Goal: Information Seeking & Learning: Compare options

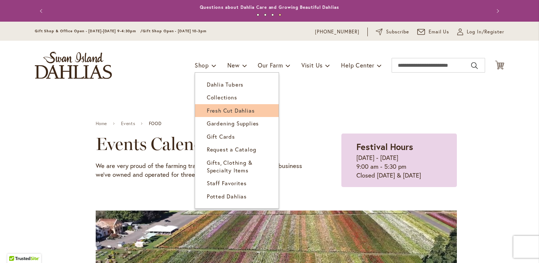
click at [207, 110] on span "Fresh Cut Dahlias" at bounding box center [231, 110] width 48 height 7
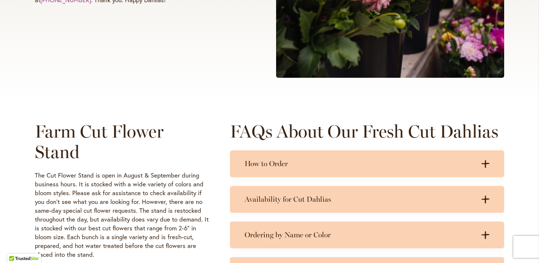
scroll to position [254, 0]
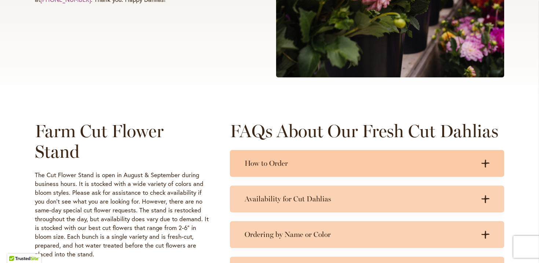
click at [250, 163] on h3 "How to Order" at bounding box center [359, 163] width 230 height 9
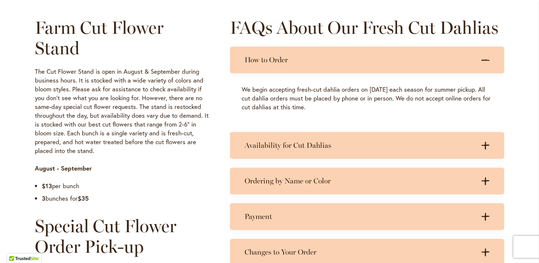
scroll to position [357, 0]
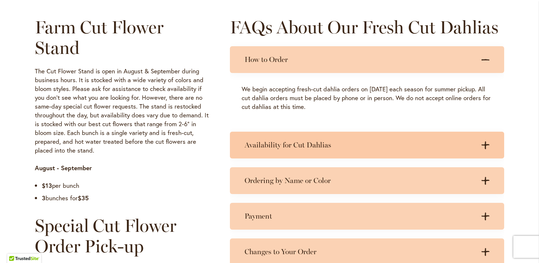
click at [344, 145] on h3 "Availability for Cut Dahlias" at bounding box center [359, 144] width 230 height 9
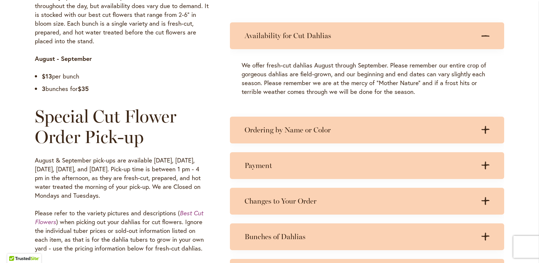
scroll to position [480, 0]
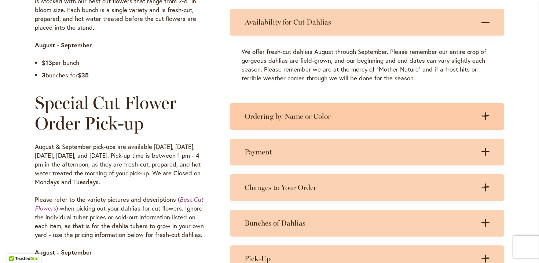
click at [330, 118] on h3 "Ordering by Name or Color" at bounding box center [359, 116] width 230 height 9
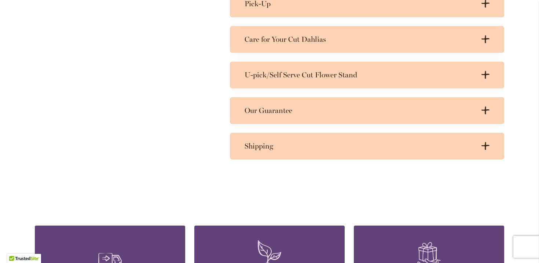
scroll to position [812, 0]
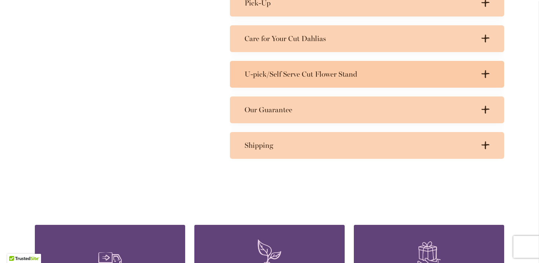
click at [326, 80] on div "U-pick/Self Serve Cut Flower Stand .cls-1 { fill: #3c2616; stroke-width: 0px; }…" at bounding box center [367, 74] width 274 height 27
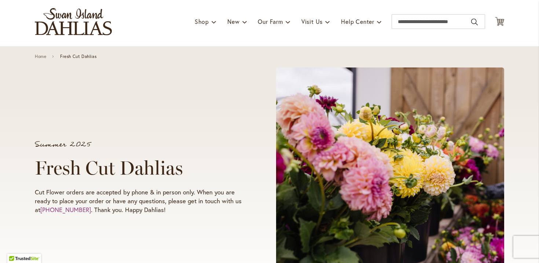
scroll to position [0, 0]
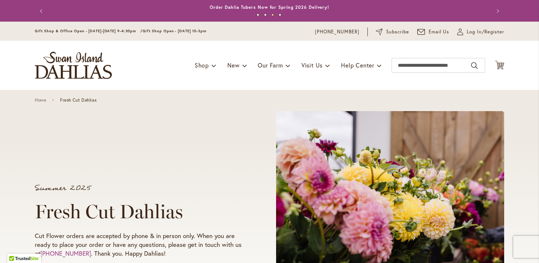
click at [265, 14] on button "2" at bounding box center [265, 15] width 3 height 3
click at [416, 65] on input "Search" at bounding box center [437, 65] width 93 height 15
drag, startPoint x: 442, startPoint y: 66, endPoint x: 389, endPoint y: 63, distance: 52.5
click at [389, 63] on div "Toggle Nav Shop Dahlia Tubers Collections Fresh Cut Dahlias Gardening Supplies …" at bounding box center [269, 65] width 484 height 49
type input "**********"
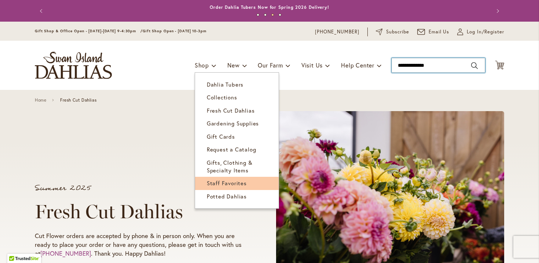
click at [217, 184] on span "Staff Favorites" at bounding box center [227, 182] width 40 height 7
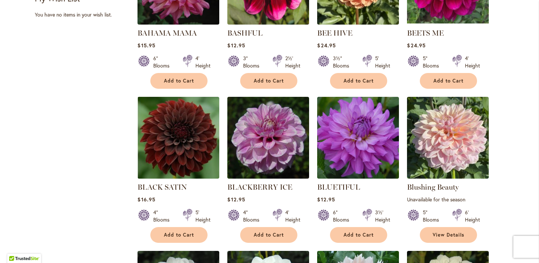
scroll to position [383, 0]
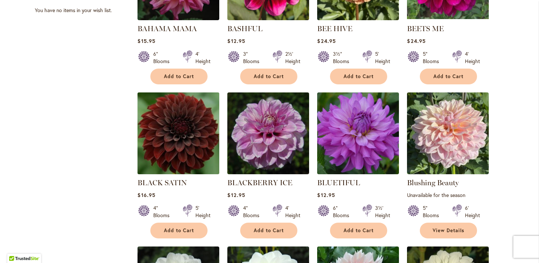
click at [184, 139] on img at bounding box center [179, 133] width 86 height 86
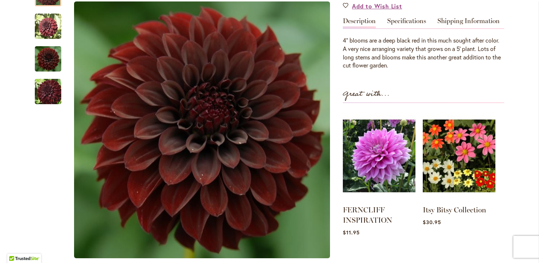
scroll to position [225, 0]
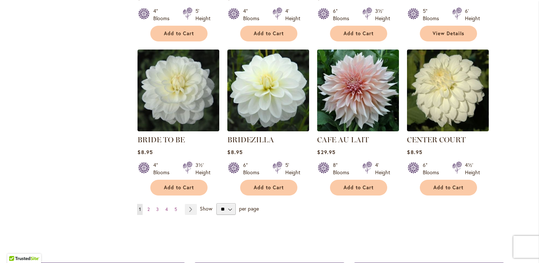
scroll to position [580, 0]
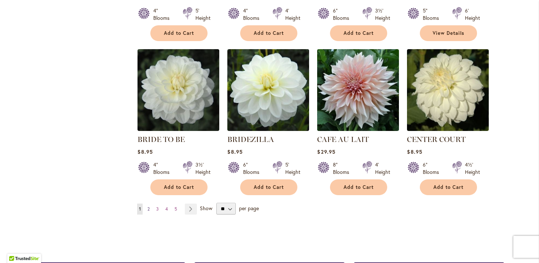
click at [149, 209] on span "2" at bounding box center [148, 208] width 2 height 5
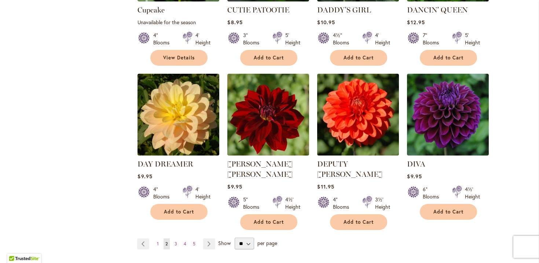
scroll to position [581, 0]
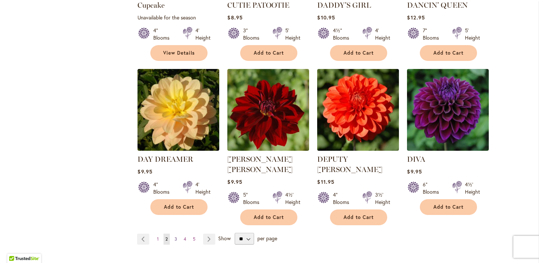
click at [175, 236] on span "3" at bounding box center [175, 238] width 3 height 5
click at [173, 233] on link "Page 3" at bounding box center [176, 238] width 6 height 11
click at [176, 236] on span "3" at bounding box center [175, 238] width 3 height 5
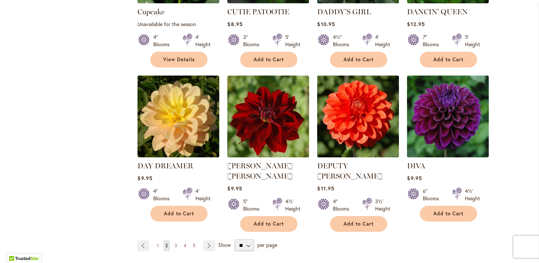
scroll to position [574, 0]
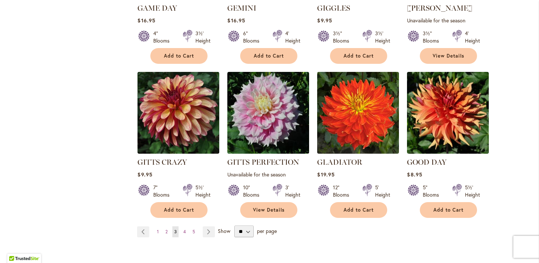
scroll to position [571, 0]
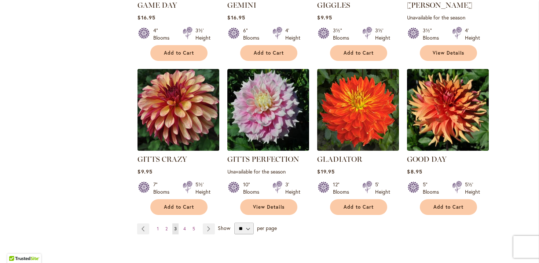
click at [181, 89] on img at bounding box center [179, 110] width 86 height 86
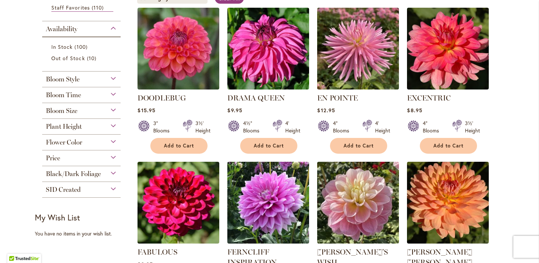
scroll to position [187, 0]
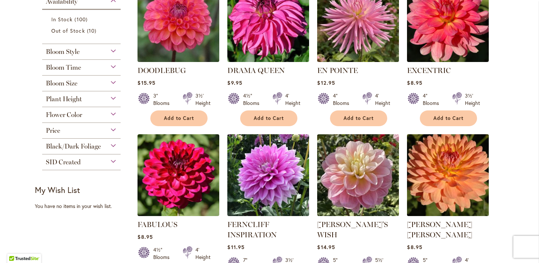
click at [444, 172] on img at bounding box center [448, 175] width 86 height 86
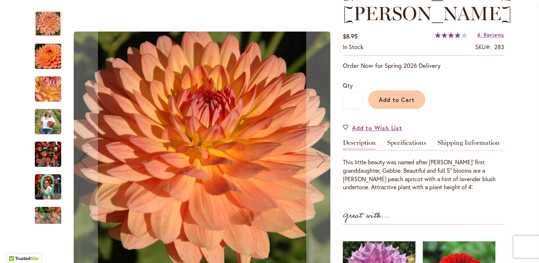
scroll to position [127, 0]
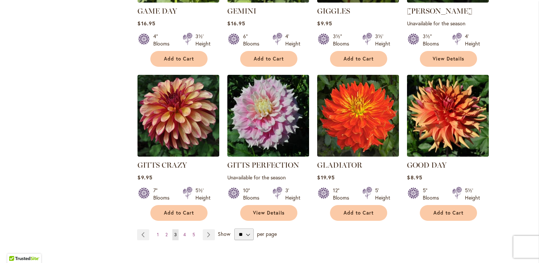
scroll to position [563, 0]
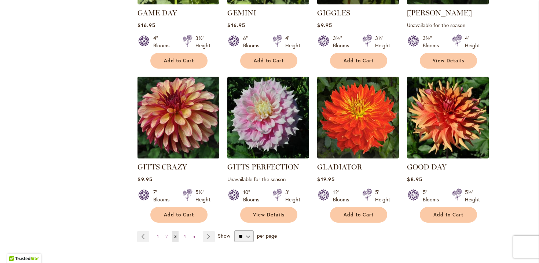
click at [191, 121] on img at bounding box center [179, 117] width 86 height 86
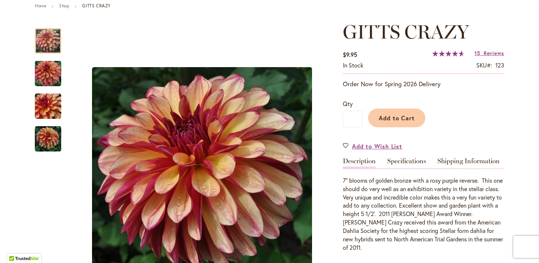
scroll to position [91, 0]
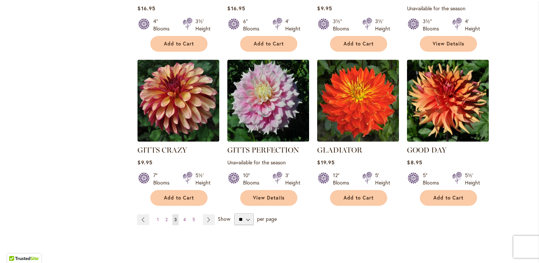
scroll to position [580, 0]
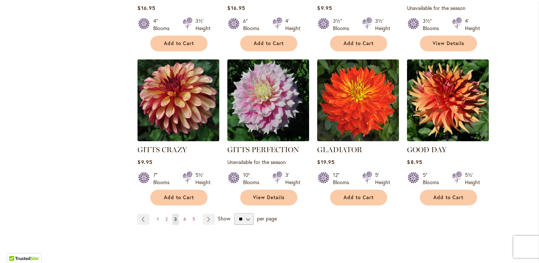
click at [158, 217] on span "1" at bounding box center [158, 218] width 2 height 5
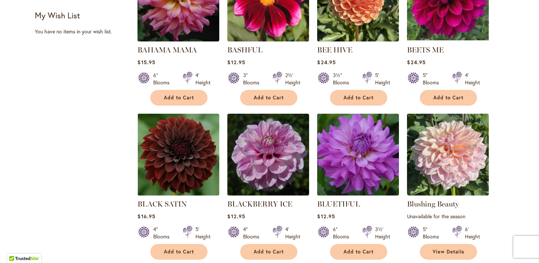
scroll to position [364, 0]
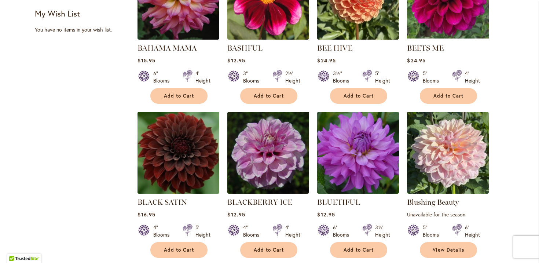
click at [186, 167] on img at bounding box center [179, 153] width 86 height 86
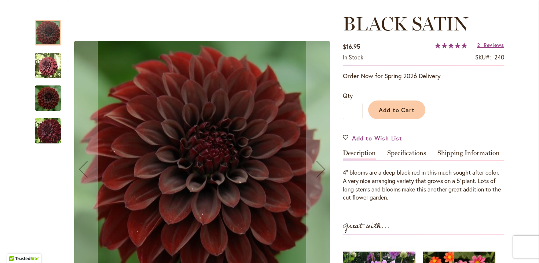
scroll to position [92, 0]
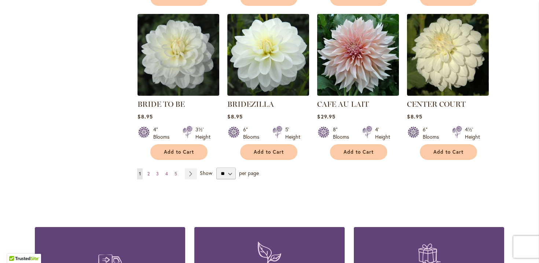
scroll to position [617, 0]
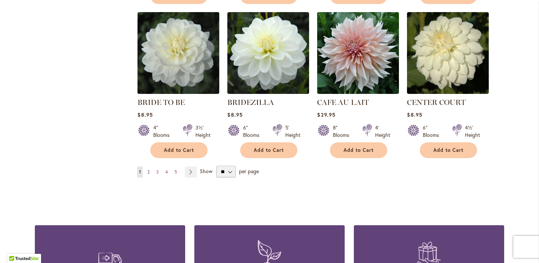
click at [149, 172] on span "2" at bounding box center [148, 171] width 2 height 5
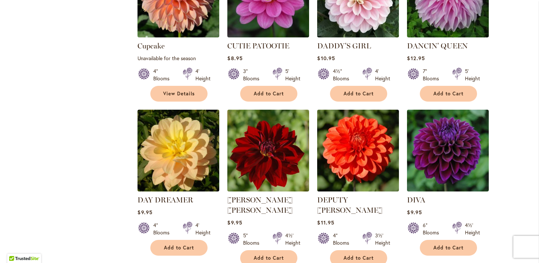
scroll to position [543, 0]
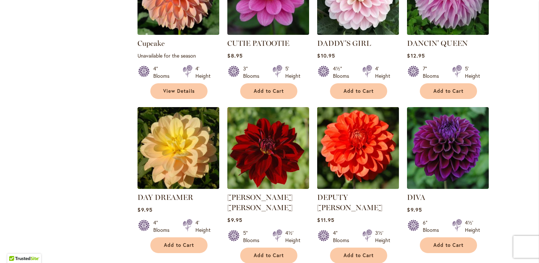
click at [364, 126] on img at bounding box center [358, 148] width 86 height 86
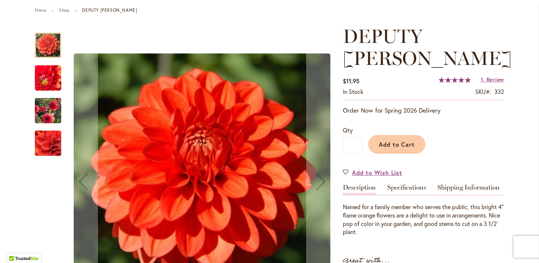
scroll to position [83, 0]
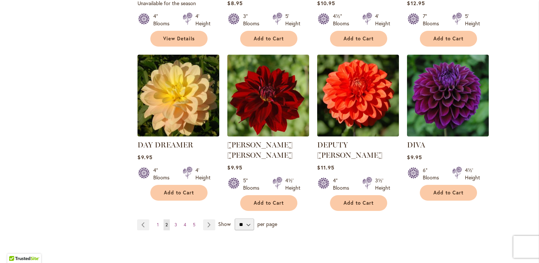
scroll to position [597, 0]
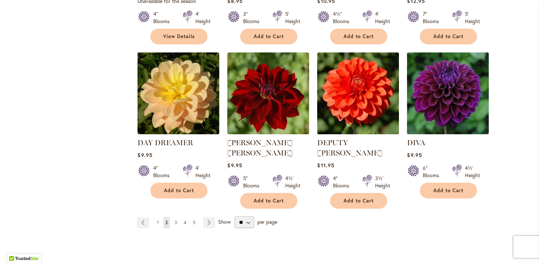
click at [185, 220] on span "4" at bounding box center [185, 222] width 3 height 5
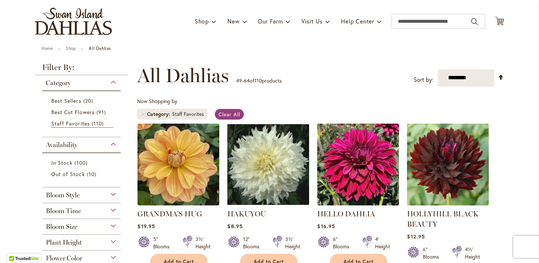
scroll to position [56, 0]
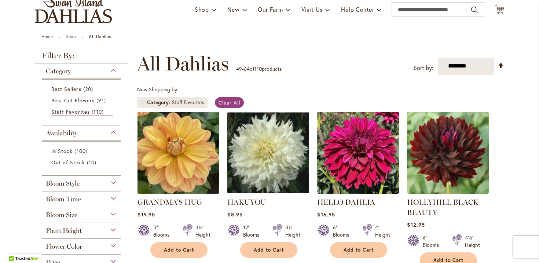
click at [205, 170] on img at bounding box center [179, 153] width 86 height 86
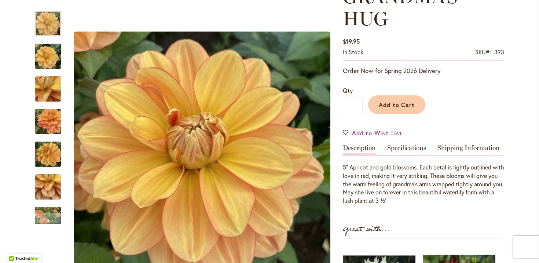
scroll to position [124, 0]
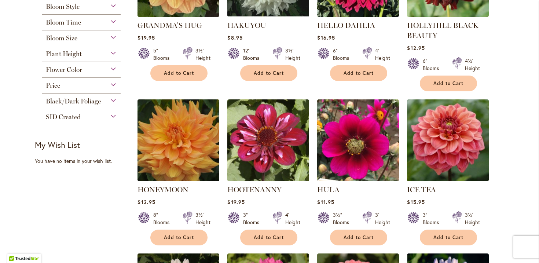
scroll to position [247, 0]
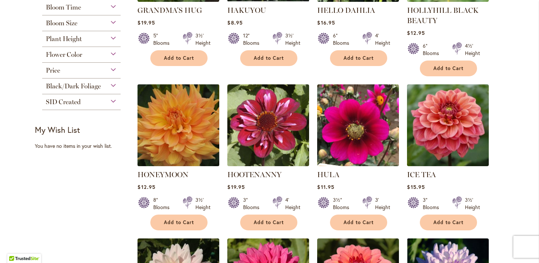
click at [194, 140] on img at bounding box center [179, 125] width 86 height 86
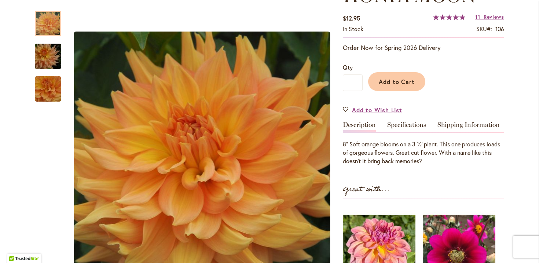
scroll to position [122, 0]
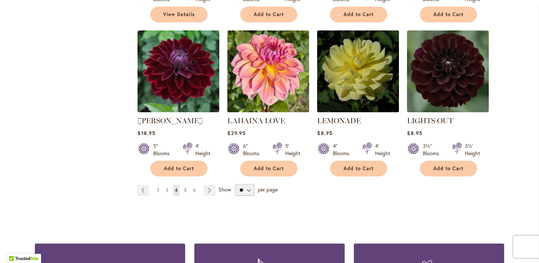
scroll to position [600, 0]
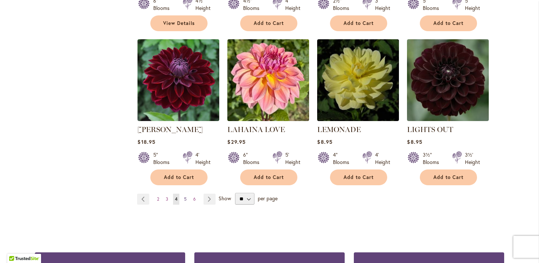
click at [186, 198] on span "5" at bounding box center [185, 198] width 3 height 5
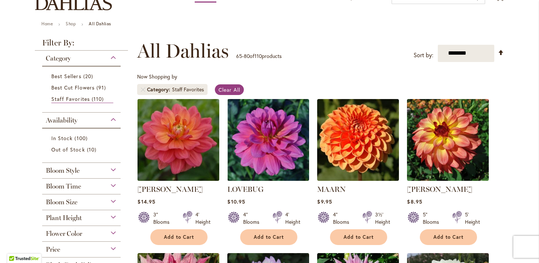
scroll to position [73, 0]
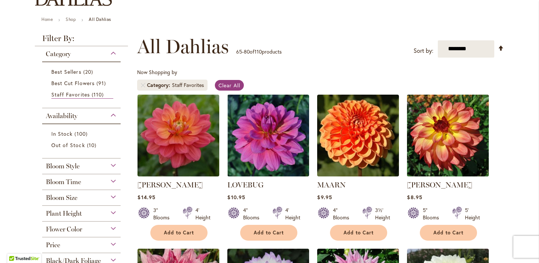
click at [425, 151] on img at bounding box center [448, 135] width 86 height 86
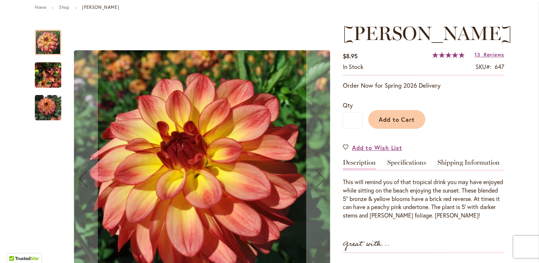
scroll to position [85, 0]
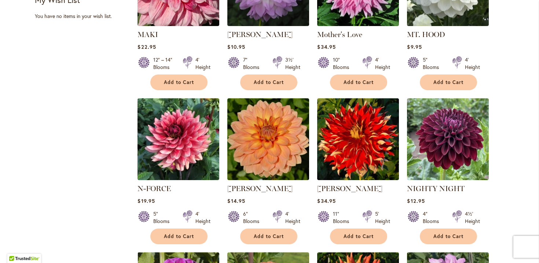
scroll to position [379, 0]
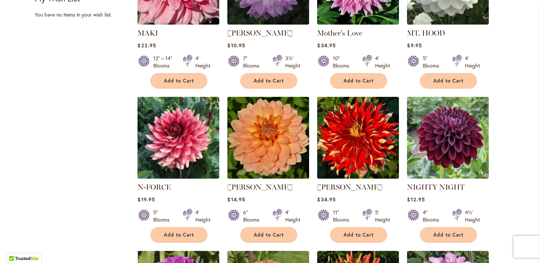
click at [361, 152] on img at bounding box center [358, 138] width 86 height 86
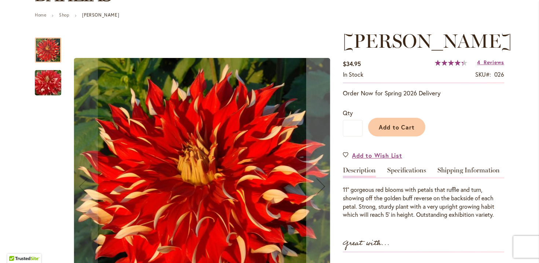
scroll to position [95, 0]
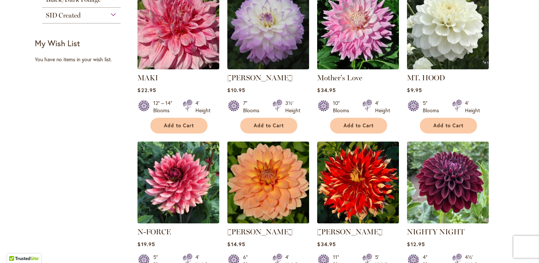
scroll to position [342, 0]
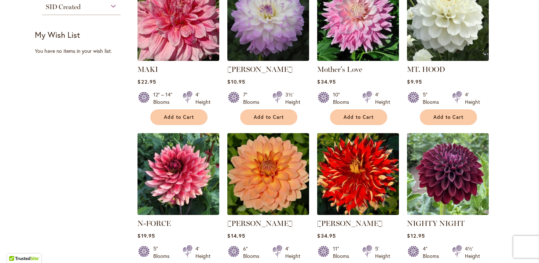
click at [342, 178] on img at bounding box center [358, 174] width 86 height 86
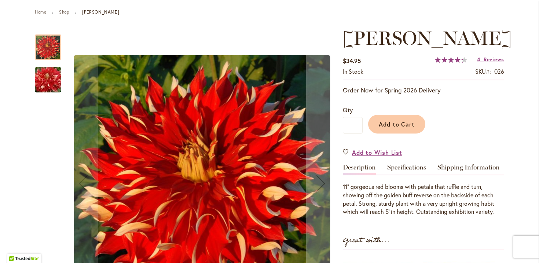
scroll to position [80, 0]
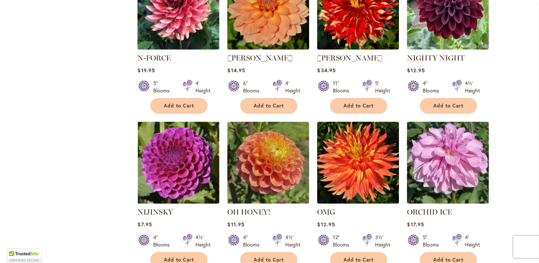
scroll to position [527, 0]
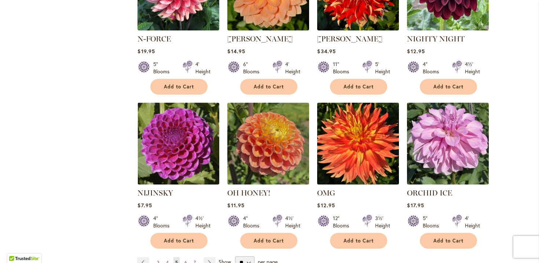
click at [355, 147] on img at bounding box center [358, 143] width 86 height 86
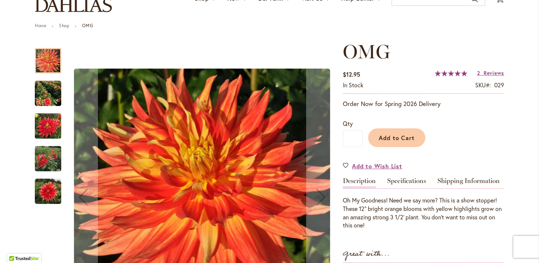
scroll to position [68, 0]
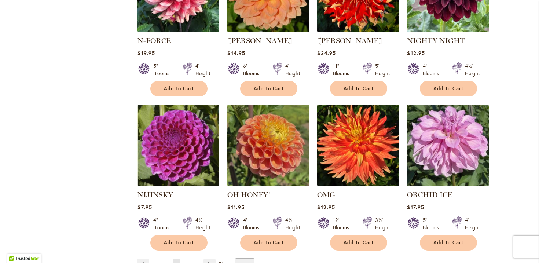
scroll to position [506, 0]
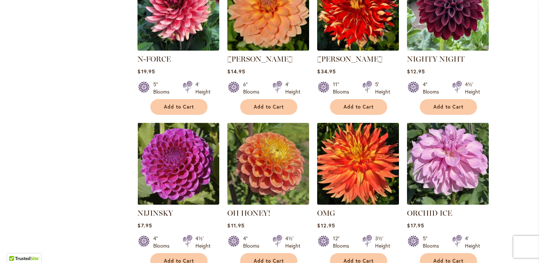
click at [333, 170] on img at bounding box center [358, 164] width 86 height 86
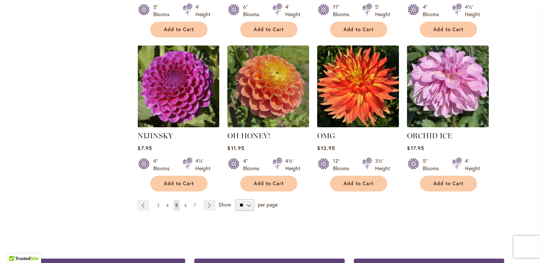
scroll to position [600, 0]
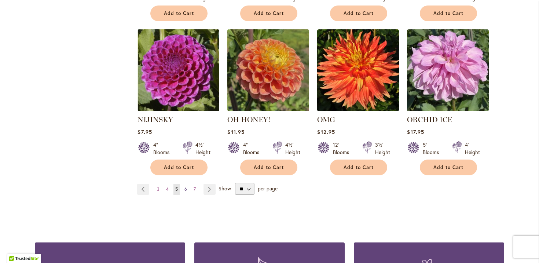
click at [187, 191] on link "Page 6" at bounding box center [186, 189] width 6 height 11
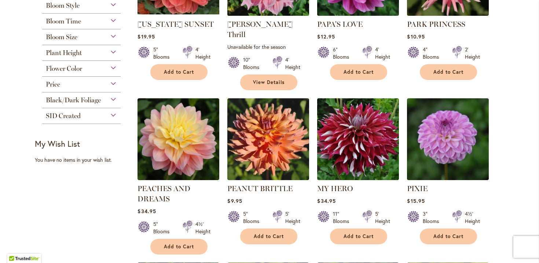
scroll to position [234, 0]
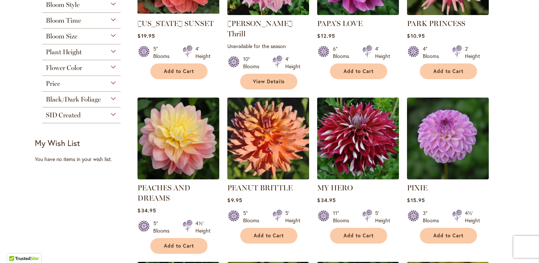
click at [270, 148] on img at bounding box center [268, 138] width 86 height 86
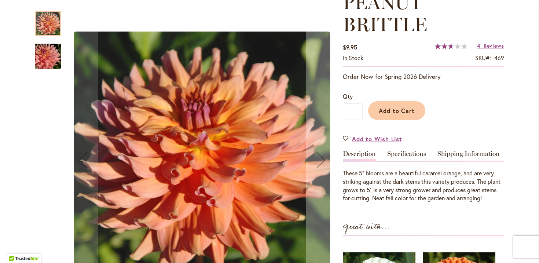
scroll to position [130, 0]
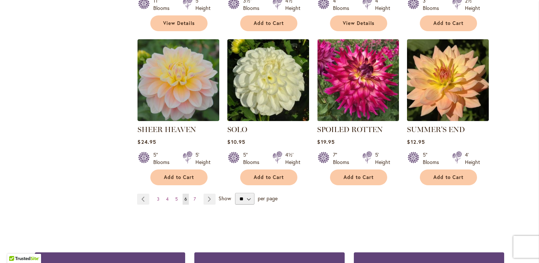
scroll to position [610, 0]
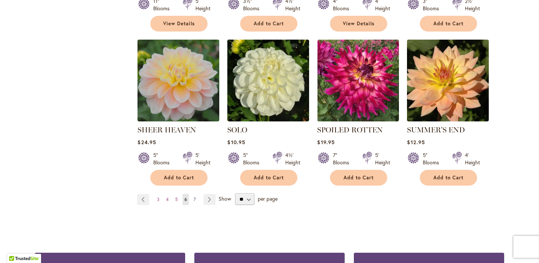
click at [195, 196] on span "7" at bounding box center [195, 198] width 2 height 5
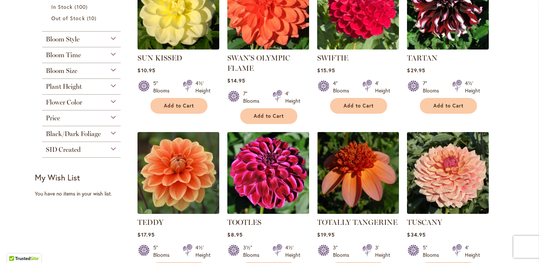
scroll to position [221, 0]
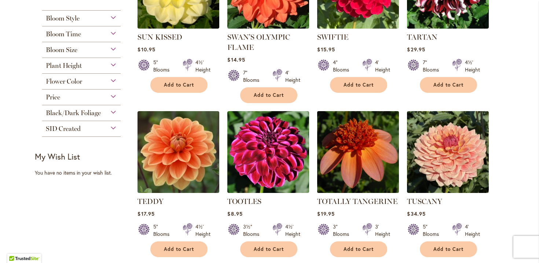
click at [354, 161] on img at bounding box center [358, 152] width 86 height 86
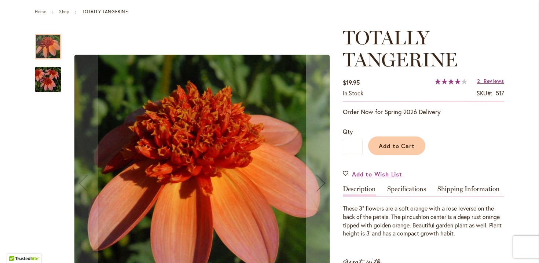
scroll to position [85, 0]
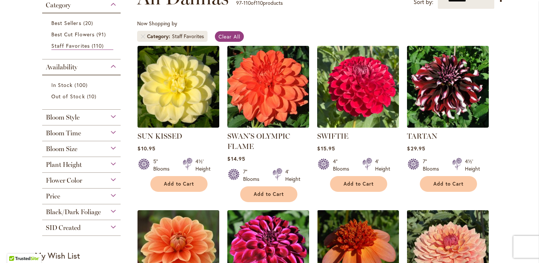
scroll to position [119, 0]
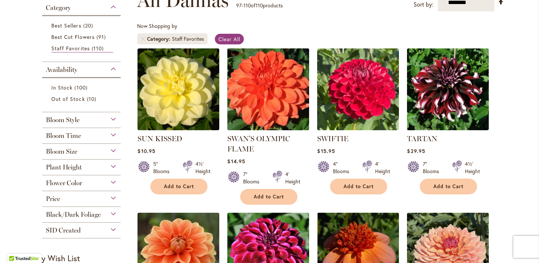
click at [262, 108] on img at bounding box center [268, 89] width 86 height 86
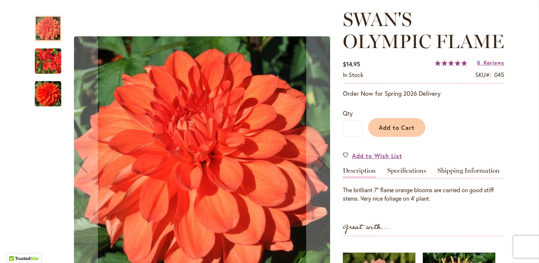
scroll to position [100, 0]
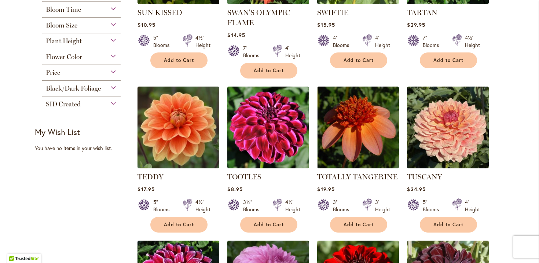
scroll to position [247, 0]
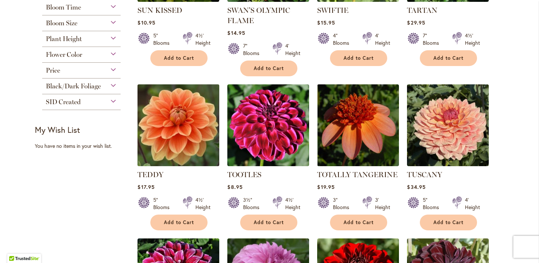
click at [185, 143] on img at bounding box center [179, 125] width 86 height 86
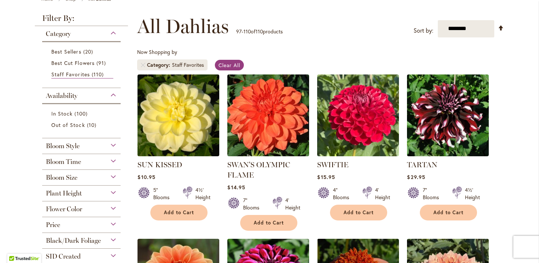
scroll to position [70, 0]
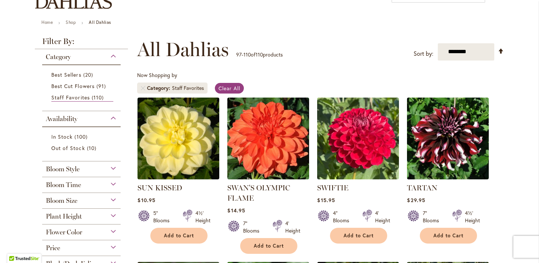
click at [75, 231] on span "Flower Color" at bounding box center [64, 232] width 36 height 8
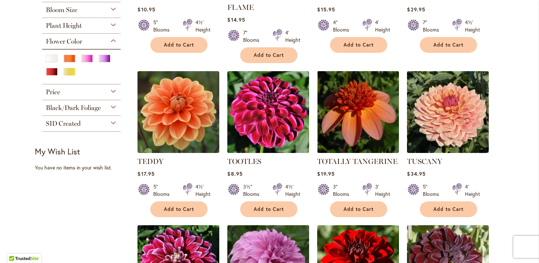
scroll to position [260, 0]
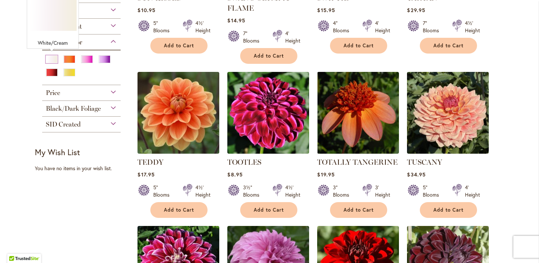
click at [54, 59] on div "White/Cream" at bounding box center [52, 59] width 12 height 8
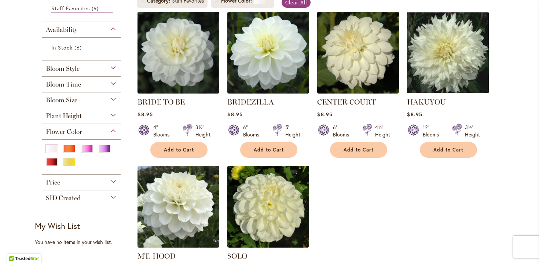
scroll to position [159, 0]
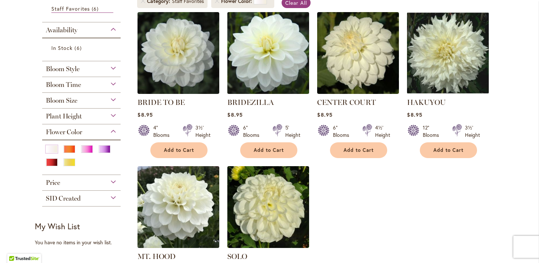
click at [277, 72] on img at bounding box center [268, 53] width 86 height 86
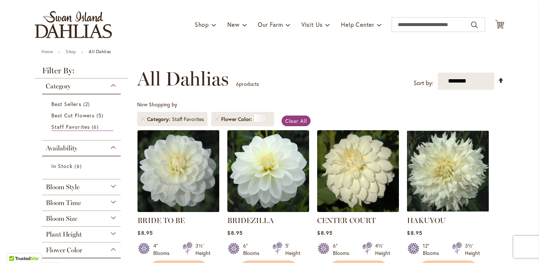
scroll to position [40, 0]
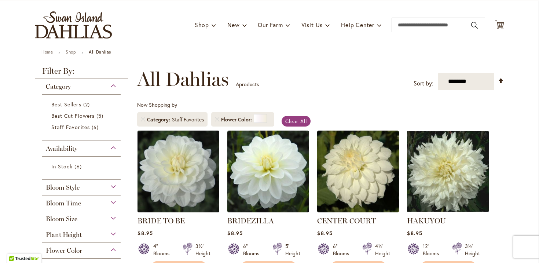
click at [187, 183] on img at bounding box center [179, 171] width 86 height 86
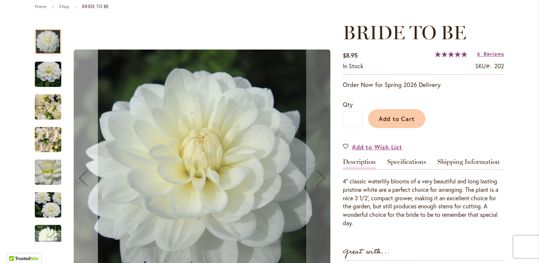
scroll to position [128, 0]
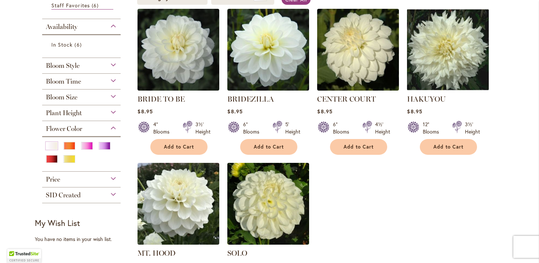
scroll to position [180, 0]
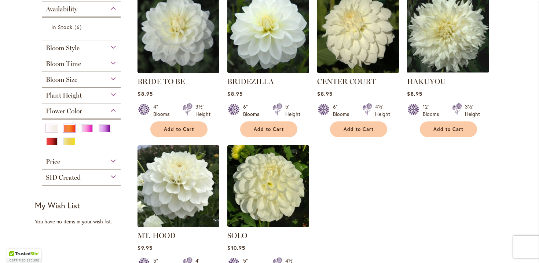
click at [70, 129] on div "Orange/Peach" at bounding box center [69, 128] width 12 height 8
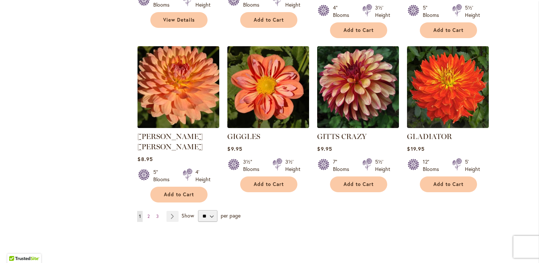
scroll to position [599, 0]
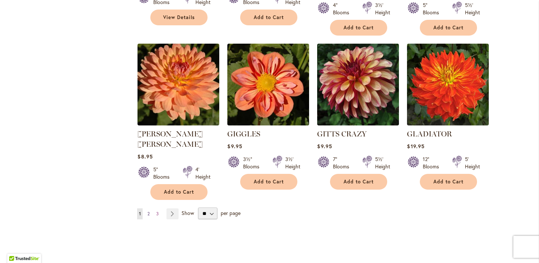
click at [148, 211] on span "2" at bounding box center [148, 213] width 2 height 5
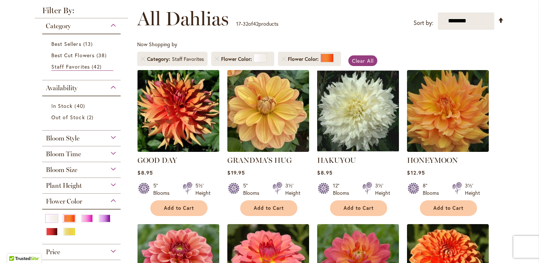
scroll to position [121, 0]
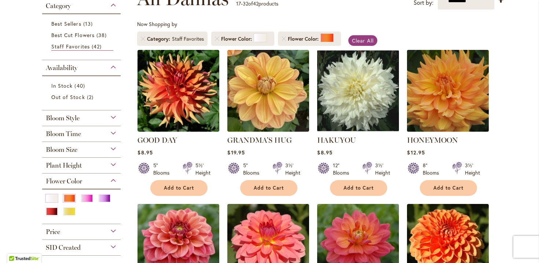
click at [438, 113] on img at bounding box center [448, 91] width 86 height 86
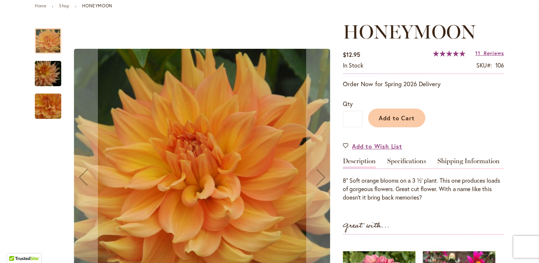
scroll to position [79, 0]
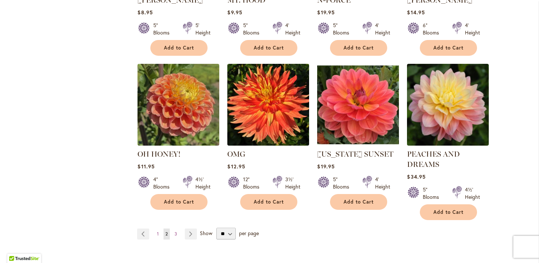
scroll to position [589, 0]
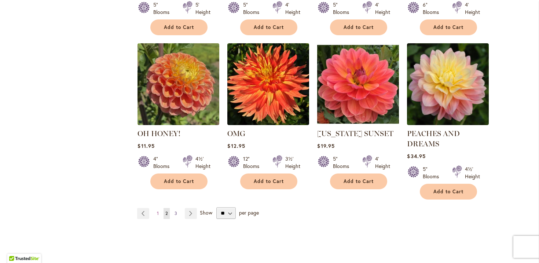
click at [176, 212] on span "3" at bounding box center [175, 212] width 3 height 5
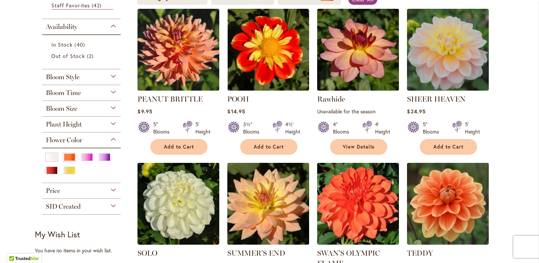
scroll to position [163, 0]
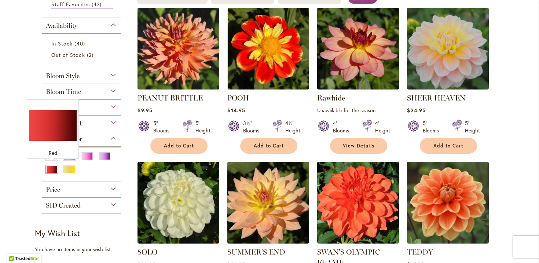
click at [54, 169] on div "Red" at bounding box center [52, 169] width 12 height 8
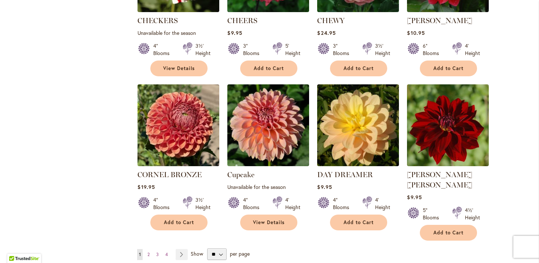
scroll to position [564, 0]
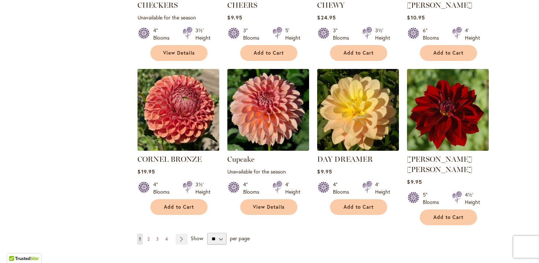
click at [198, 119] on img at bounding box center [179, 110] width 86 height 86
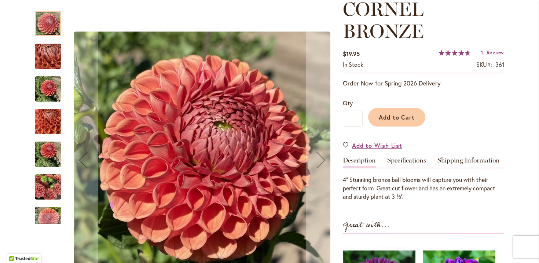
scroll to position [109, 0]
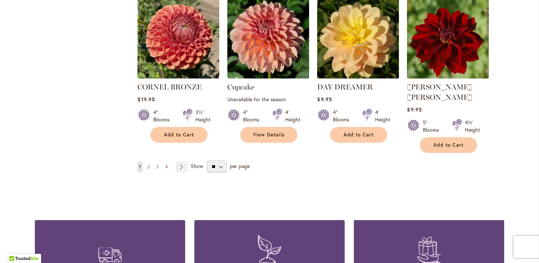
scroll to position [635, 0]
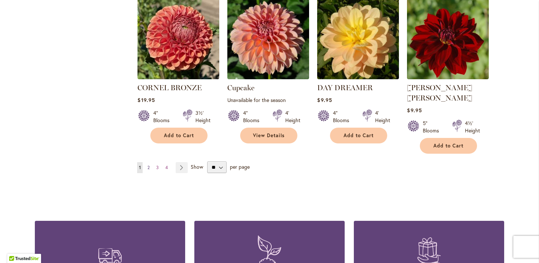
click at [150, 165] on span "2" at bounding box center [148, 167] width 2 height 5
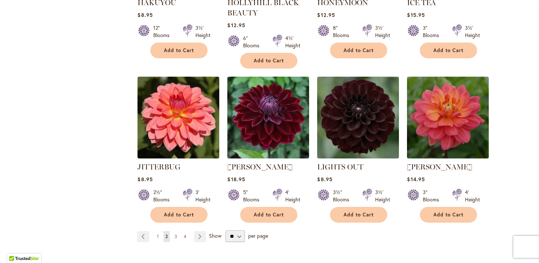
scroll to position [575, 0]
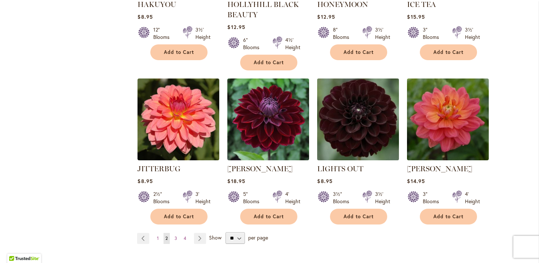
click at [357, 125] on img at bounding box center [358, 119] width 86 height 86
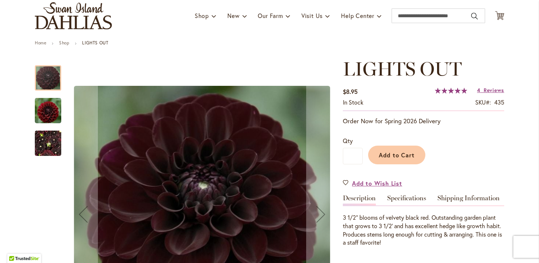
scroll to position [54, 0]
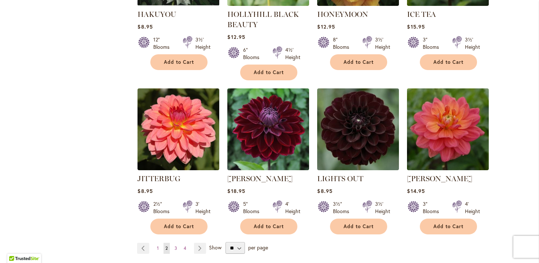
scroll to position [601, 0]
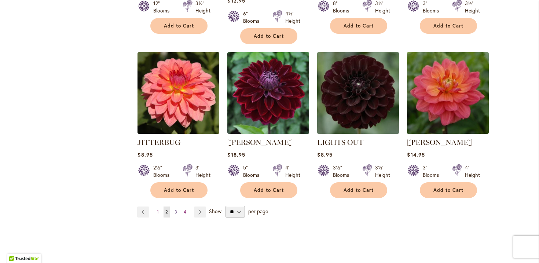
click at [175, 209] on span "3" at bounding box center [175, 211] width 3 height 5
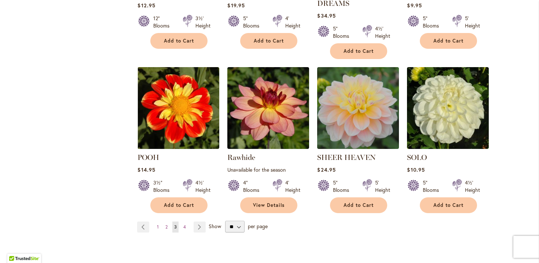
scroll to position [579, 0]
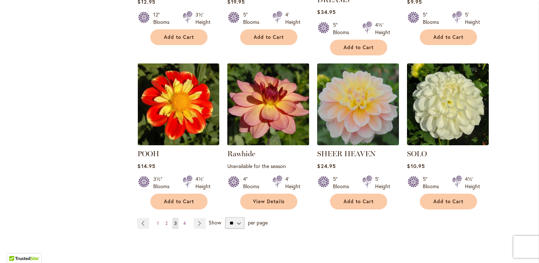
click at [266, 115] on img at bounding box center [268, 104] width 86 height 86
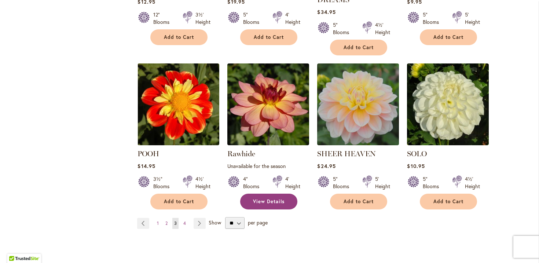
scroll to position [583, 0]
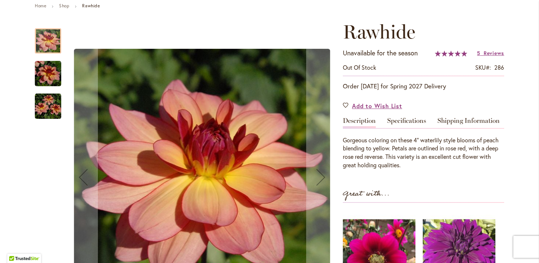
scroll to position [91, 0]
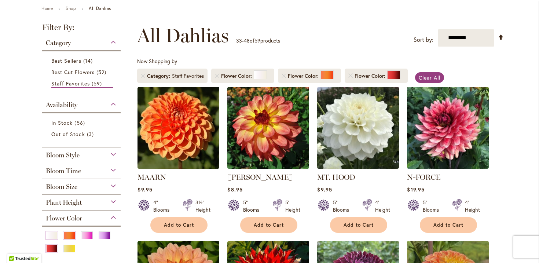
scroll to position [91, 0]
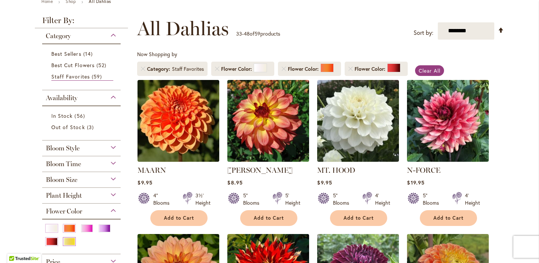
click at [72, 237] on div "Yellow" at bounding box center [69, 241] width 12 height 8
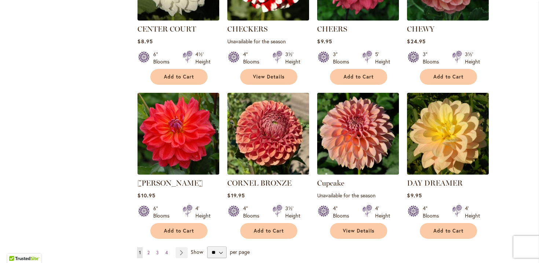
scroll to position [548, 0]
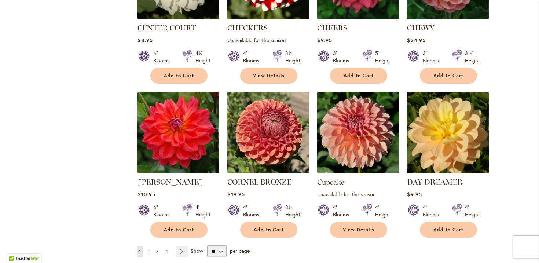
click at [430, 150] on img at bounding box center [448, 132] width 86 height 86
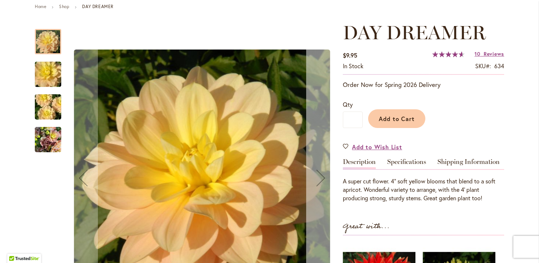
scroll to position [84, 0]
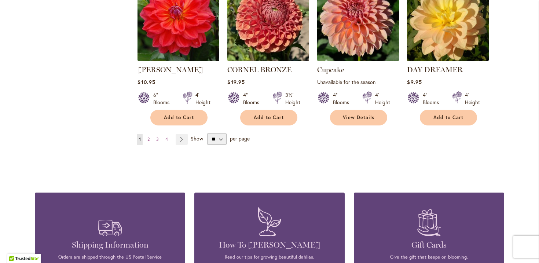
scroll to position [662, 0]
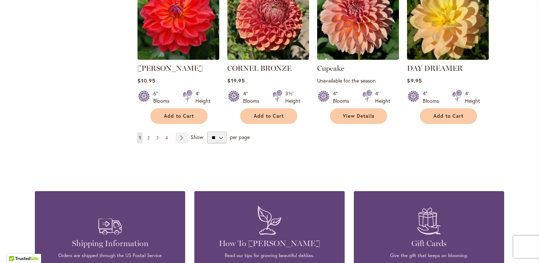
click at [148, 137] on span "2" at bounding box center [148, 137] width 2 height 5
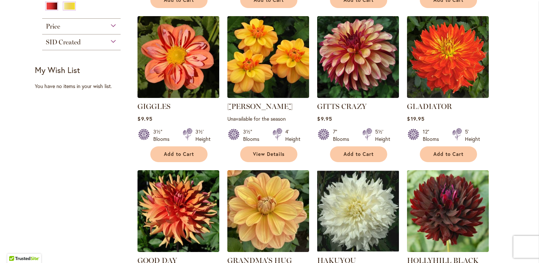
scroll to position [326, 0]
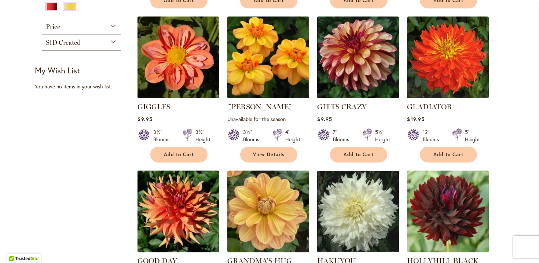
click at [272, 51] on img at bounding box center [268, 57] width 86 height 86
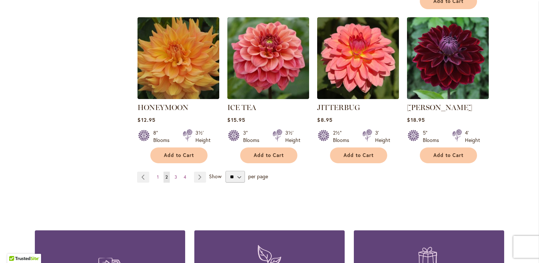
scroll to position [647, 0]
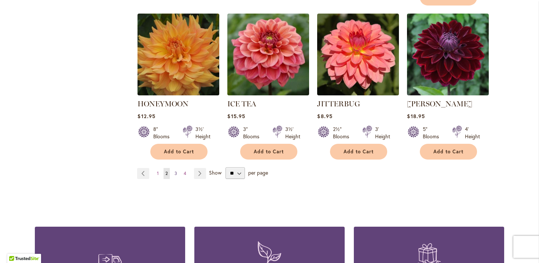
click at [176, 170] on span "3" at bounding box center [175, 172] width 3 height 5
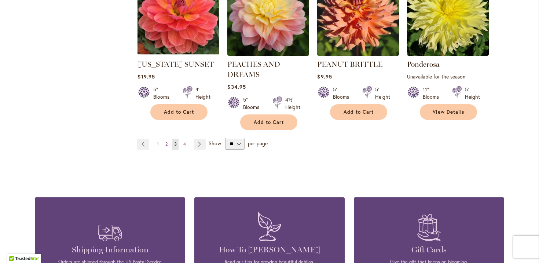
scroll to position [656, 0]
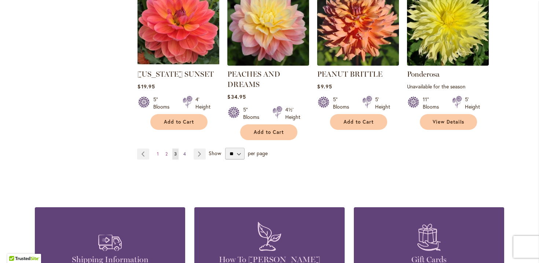
click at [184, 154] on span "4" at bounding box center [184, 153] width 3 height 5
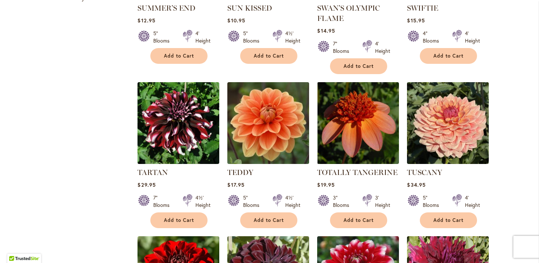
scroll to position [423, 0]
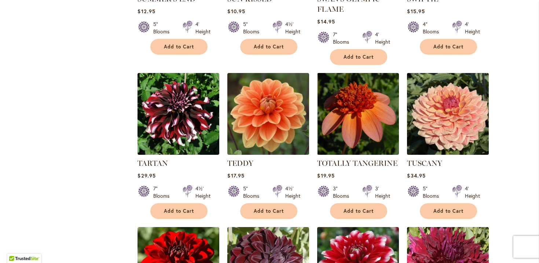
click at [443, 127] on img at bounding box center [448, 114] width 86 height 86
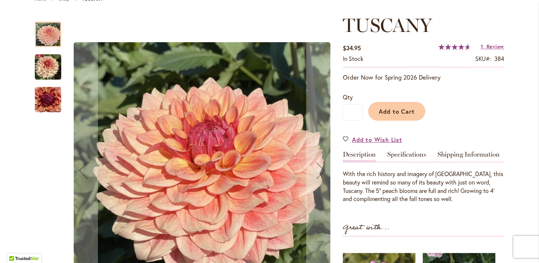
scroll to position [87, 0]
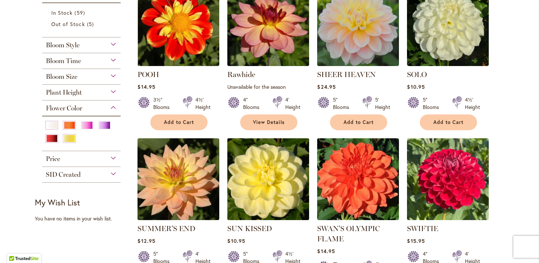
scroll to position [198, 0]
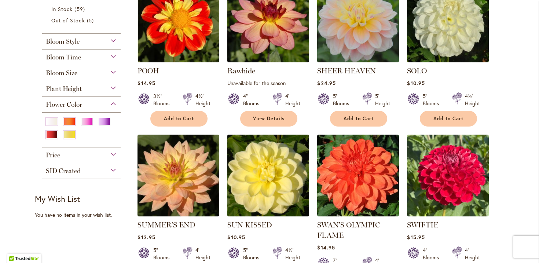
click at [257, 173] on img at bounding box center [268, 175] width 86 height 86
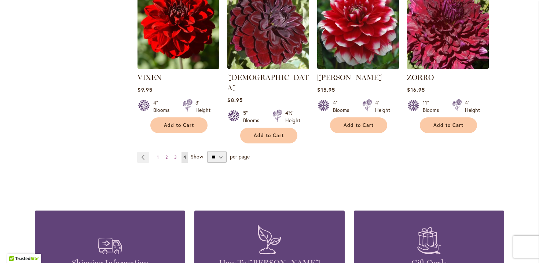
scroll to position [664, 0]
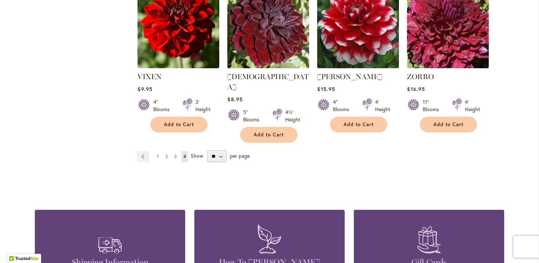
click at [158, 154] on span "1" at bounding box center [158, 156] width 2 height 5
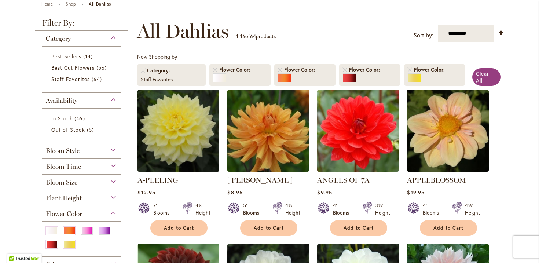
scroll to position [33, 0]
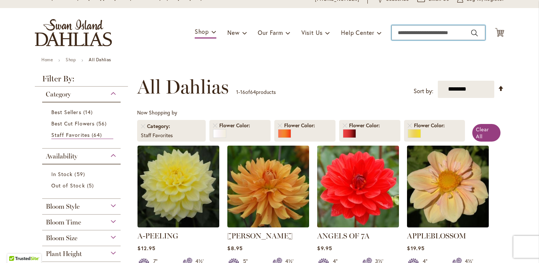
click at [405, 29] on input "Search" at bounding box center [437, 32] width 93 height 15
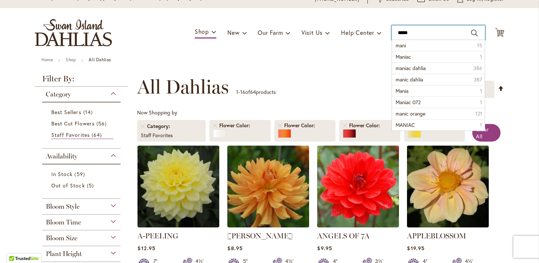
type input "******"
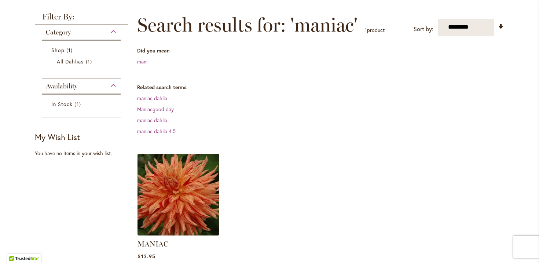
scroll to position [106, 0]
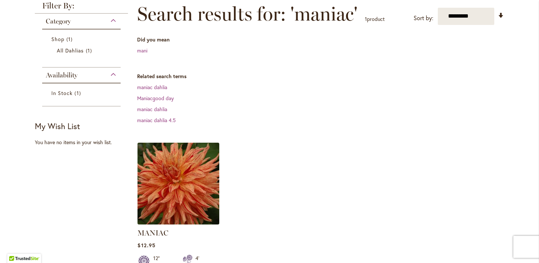
click at [200, 177] on img at bounding box center [179, 183] width 86 height 86
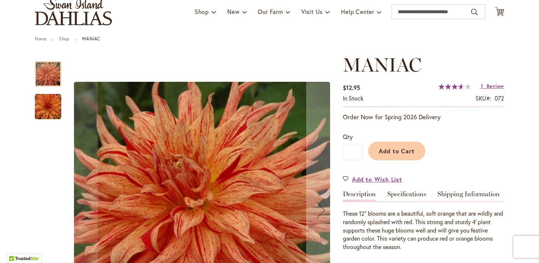
scroll to position [54, 0]
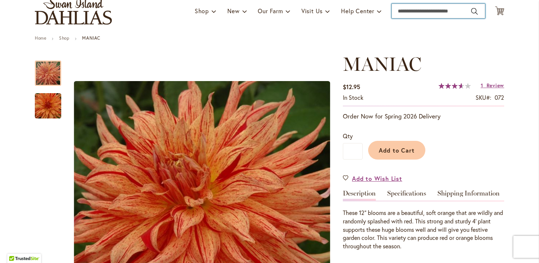
click at [415, 9] on input "Search" at bounding box center [437, 11] width 93 height 15
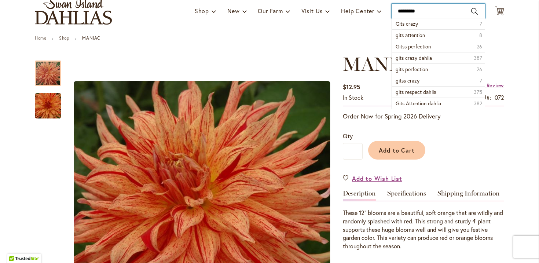
type input "**********"
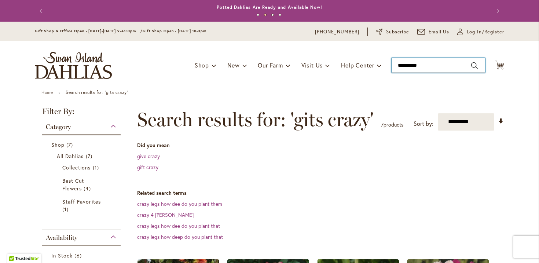
drag, startPoint x: 410, startPoint y: 66, endPoint x: 395, endPoint y: 66, distance: 15.0
click at [395, 66] on input "**********" at bounding box center [437, 65] width 93 height 15
type input "*****"
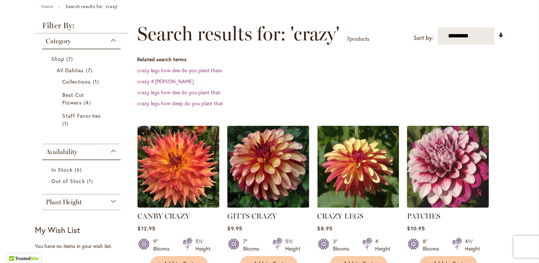
scroll to position [96, 0]
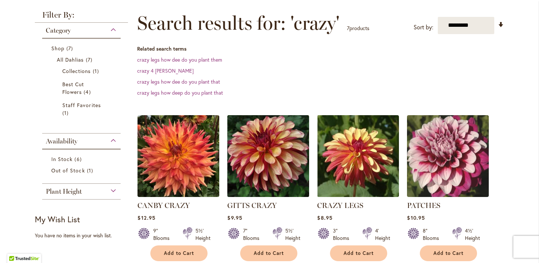
click at [279, 161] on img at bounding box center [268, 156] width 86 height 86
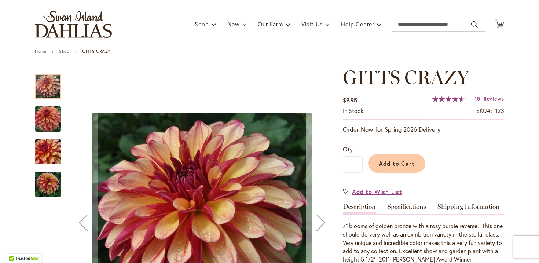
scroll to position [23, 0]
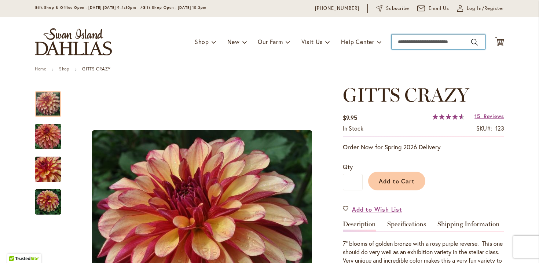
click at [403, 42] on input "Search" at bounding box center [437, 41] width 93 height 15
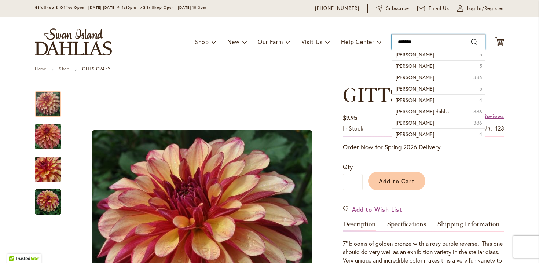
type input "********"
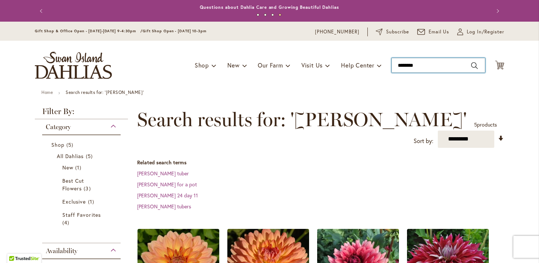
drag, startPoint x: 421, startPoint y: 66, endPoint x: 388, endPoint y: 66, distance: 33.4
click at [388, 66] on div "Toggle Nav Shop Dahlia Tubers Collections Fresh Cut Dahlias Gardening Supplies …" at bounding box center [269, 65] width 484 height 49
type input "********"
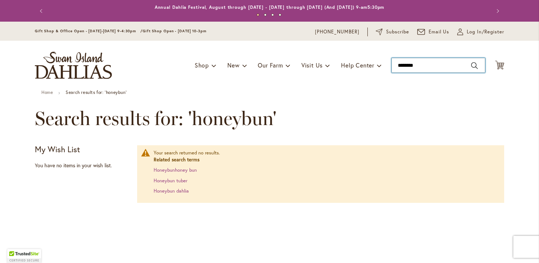
click at [413, 66] on input "********" at bounding box center [437, 65] width 93 height 15
type input "*********"
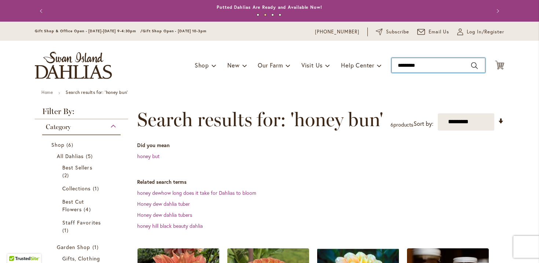
drag, startPoint x: 430, startPoint y: 63, endPoint x: 385, endPoint y: 65, distance: 44.7
click at [385, 65] on div "Toggle Nav Shop Dahlia Tubers Collections Fresh Cut Dahlias Gardening Supplies …" at bounding box center [269, 65] width 484 height 49
type input "*****"
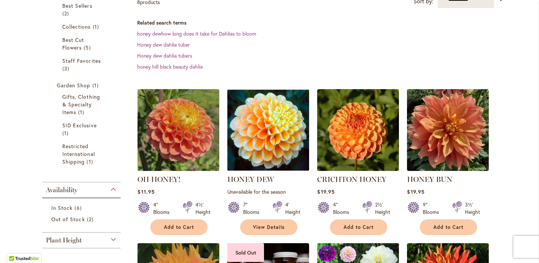
scroll to position [182, 0]
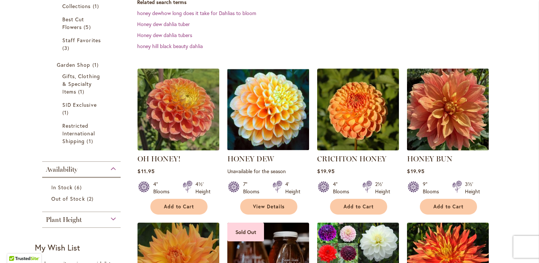
click at [425, 133] on img at bounding box center [448, 109] width 86 height 86
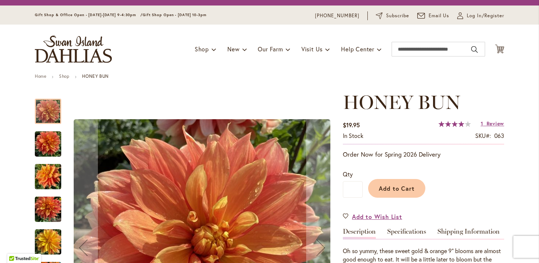
scroll to position [16, 0]
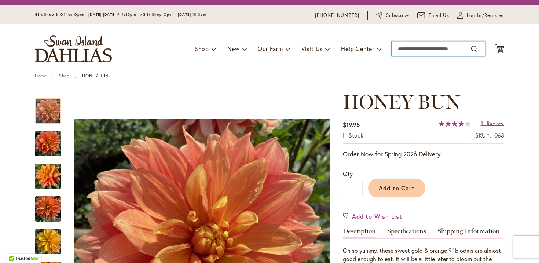
click at [411, 51] on input "Search" at bounding box center [437, 48] width 93 height 15
type input "********"
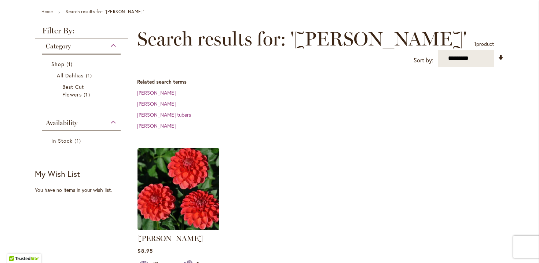
scroll to position [83, 0]
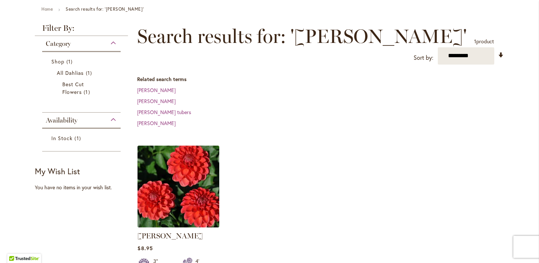
click at [200, 174] on img at bounding box center [179, 186] width 86 height 86
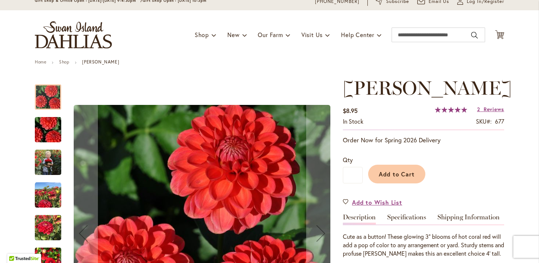
scroll to position [55, 0]
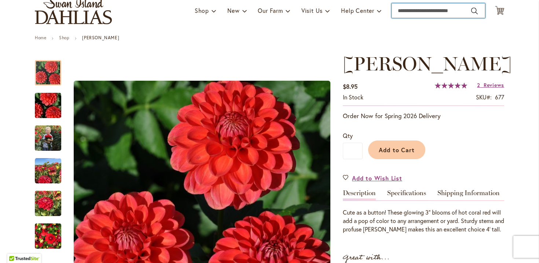
click at [400, 15] on input "Search" at bounding box center [437, 10] width 93 height 15
type input "**********"
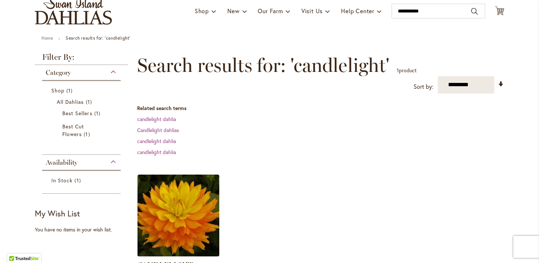
scroll to position [93, 0]
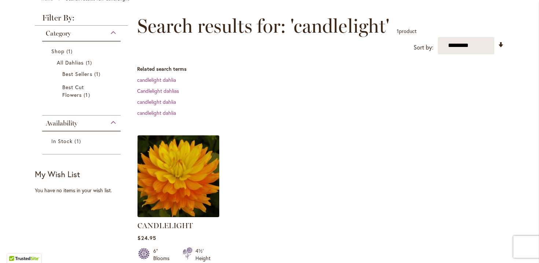
click at [194, 174] on img at bounding box center [179, 176] width 86 height 86
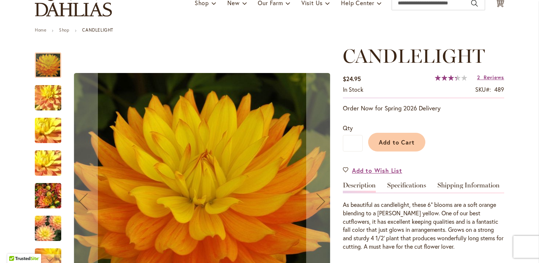
scroll to position [87, 0]
